Goal: Task Accomplishment & Management: Manage account settings

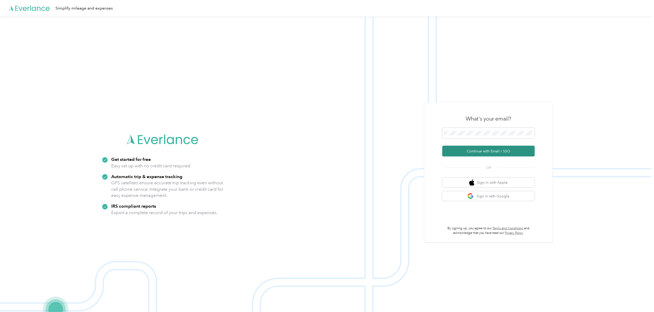
click at [467, 148] on button "Continue with Email / SSO" at bounding box center [488, 151] width 92 height 11
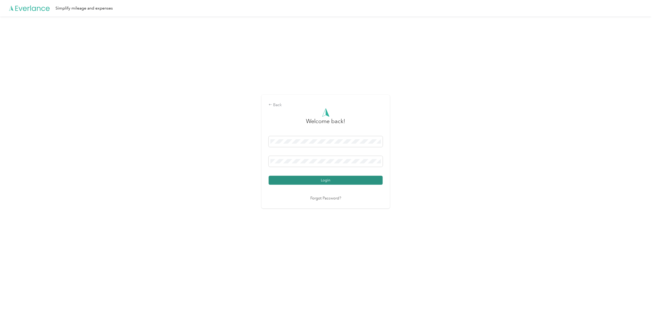
click at [322, 177] on button "Login" at bounding box center [326, 180] width 114 height 9
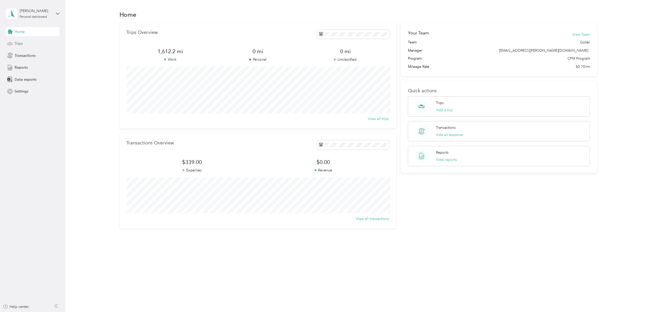
click at [24, 42] on div "Trips" at bounding box center [33, 43] width 54 height 9
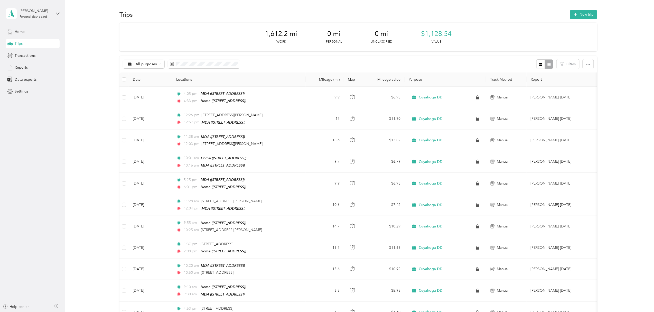
click at [17, 28] on div "Home" at bounding box center [33, 31] width 54 height 9
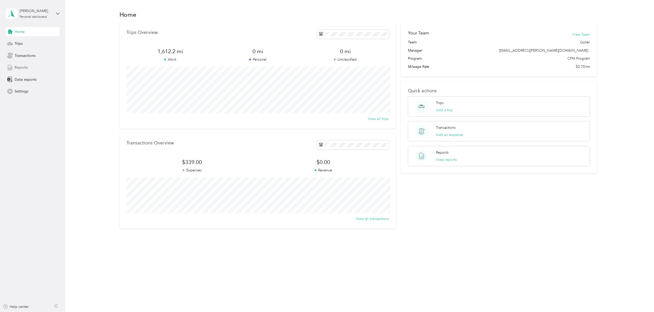
click at [23, 66] on span "Reports" at bounding box center [21, 67] width 13 height 5
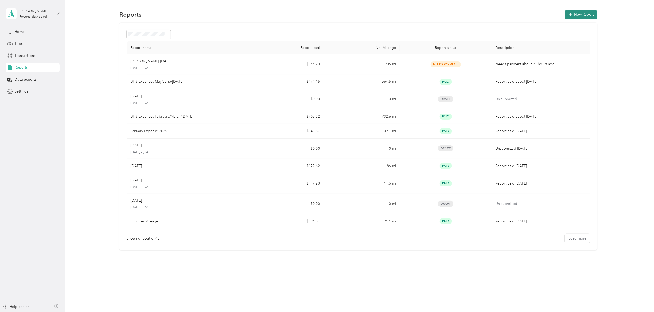
click at [577, 14] on button "New Report" at bounding box center [581, 14] width 32 height 9
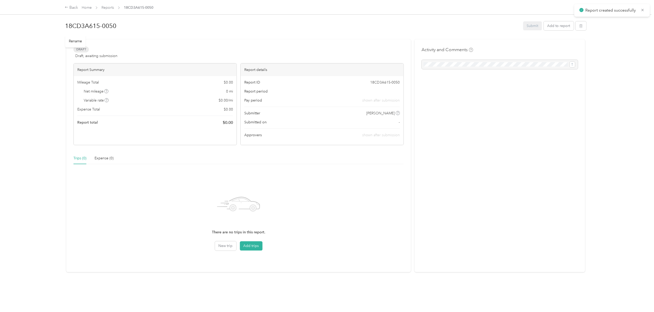
click at [87, 28] on h1 "18CD3A615-0050" at bounding box center [292, 26] width 454 height 12
click at [0, 17] on html "Report created successfully Back Home Reports 18CD3A615-0050 18CD3A615-0050 Sub…" at bounding box center [325, 156] width 651 height 312
click at [444, 37] on div at bounding box center [325, 38] width 521 height 5
click at [247, 245] on button "Add trips" at bounding box center [251, 245] width 23 height 9
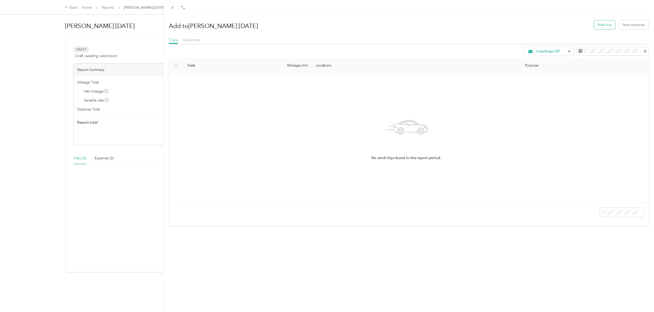
click at [605, 24] on button "New trip" at bounding box center [604, 24] width 21 height 9
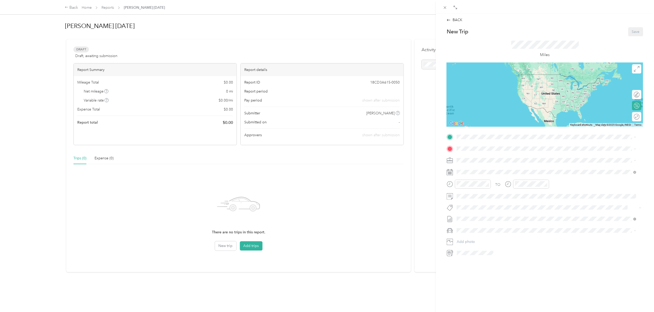
click at [475, 157] on strong "Home" at bounding box center [471, 157] width 10 height 5
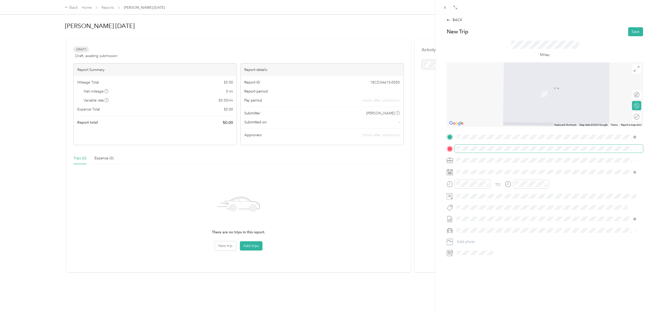
click at [475, 146] on span at bounding box center [549, 149] width 188 height 8
click at [486, 167] on span "[STREET_ADDRESS][PERSON_NAME][US_STATE]" at bounding box center [506, 167] width 80 height 5
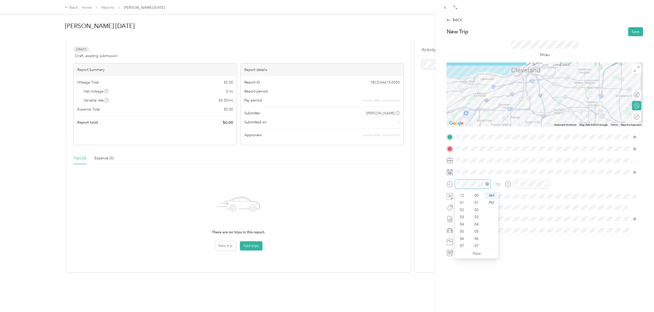
scroll to position [31, 0]
click at [460, 230] on div "09" at bounding box center [462, 229] width 12 height 7
click at [478, 231] on div "53" at bounding box center [477, 231] width 12 height 7
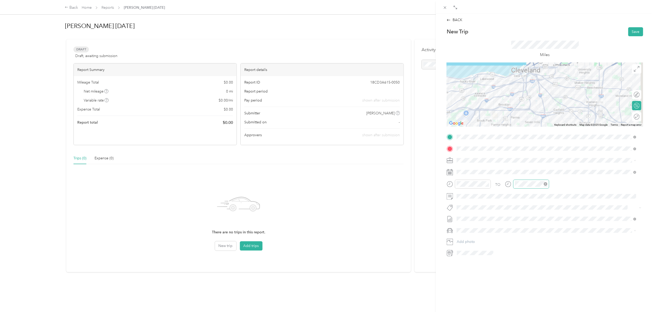
click at [521, 180] on div at bounding box center [531, 184] width 36 height 9
click at [521, 236] on div "10" at bounding box center [520, 236] width 12 height 7
click at [534, 200] on div "21" at bounding box center [535, 199] width 12 height 7
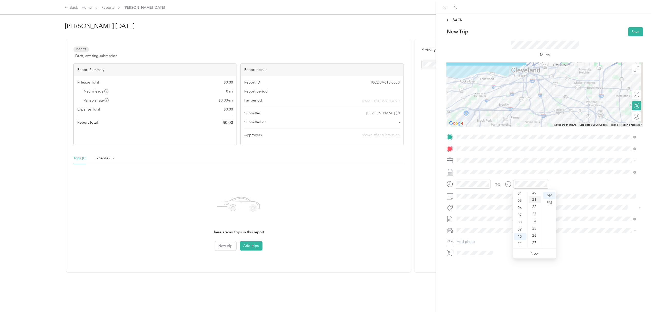
scroll to position [151, 0]
click at [549, 195] on div "AM" at bounding box center [549, 195] width 12 height 7
click at [485, 276] on div "BACK New Trip Save This trip cannot be edited because it is either under review…" at bounding box center [545, 170] width 218 height 312
click at [631, 30] on button "Save" at bounding box center [635, 31] width 15 height 9
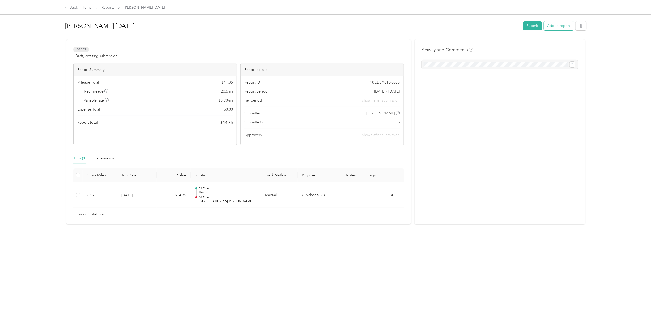
click at [552, 25] on button "Add to report" at bounding box center [559, 25] width 30 height 9
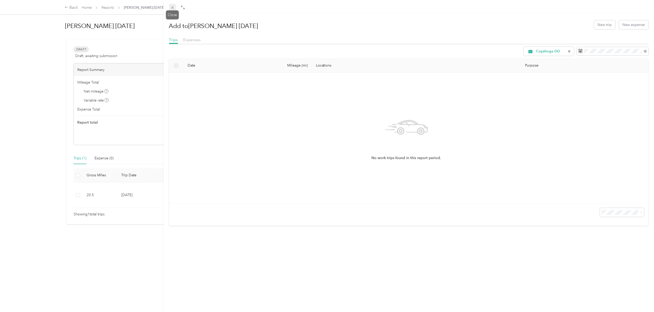
click at [172, 8] on icon at bounding box center [172, 7] width 4 height 4
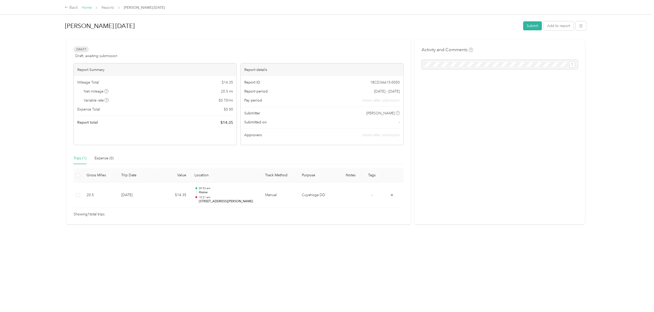
click at [86, 8] on link "Home" at bounding box center [87, 7] width 10 height 4
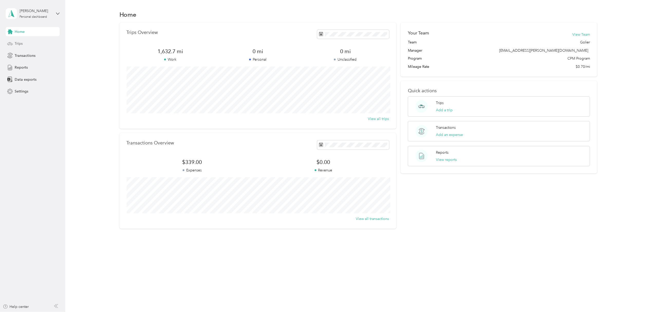
click at [19, 42] on span "Trips" at bounding box center [19, 43] width 8 height 5
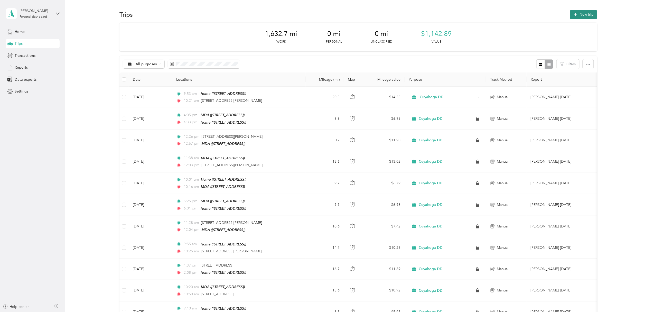
click at [584, 14] on button "New trip" at bounding box center [583, 14] width 27 height 9
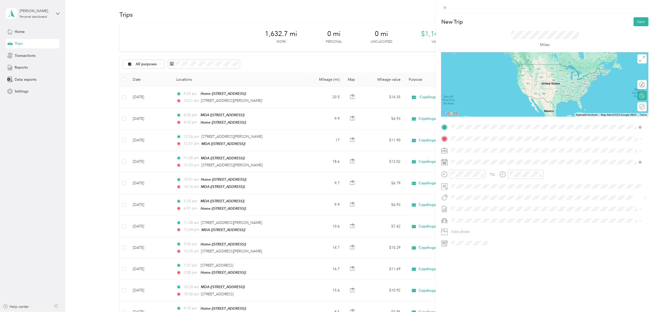
click at [484, 144] on span "[STREET_ADDRESS][PERSON_NAME][US_STATE]" at bounding box center [501, 145] width 80 height 5
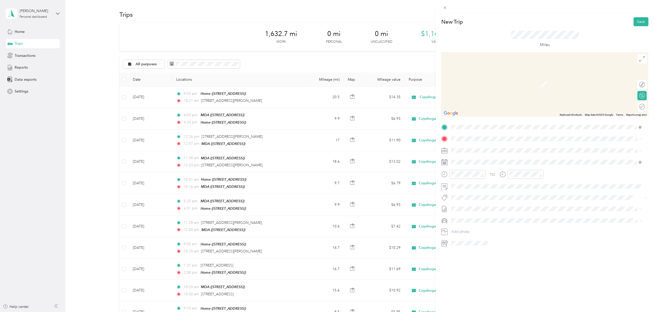
click at [469, 180] on span "[STREET_ADDRESS]" at bounding box center [477, 181] width 33 height 4
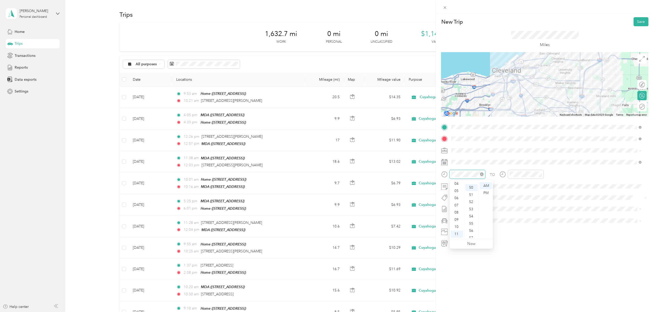
scroll to position [360, 0]
click at [440, 171] on form "New Trip Save This trip cannot be edited because it is either under review, app…" at bounding box center [545, 132] width 218 height 230
click at [456, 224] on div "10" at bounding box center [457, 226] width 12 height 7
click at [472, 212] on div "48" at bounding box center [471, 212] width 12 height 7
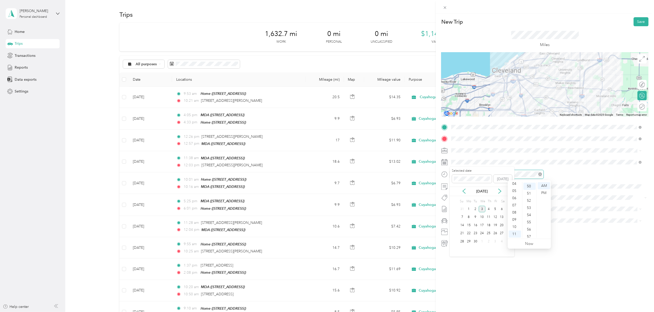
scroll to position [360, 0]
click at [514, 233] on div "11" at bounding box center [515, 233] width 12 height 7
click at [530, 199] on div "28" at bounding box center [529, 198] width 12 height 7
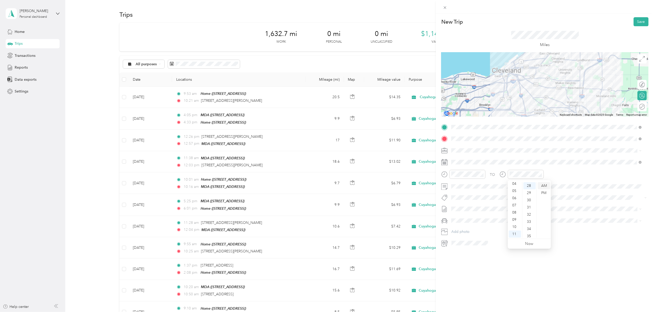
click at [545, 184] on div "AM" at bounding box center [544, 185] width 12 height 7
click at [468, 224] on span "[PERSON_NAME] [DATE]" at bounding box center [472, 225] width 41 height 5
click at [637, 22] on button "Save" at bounding box center [641, 21] width 15 height 9
